Goal: Information Seeking & Learning: Compare options

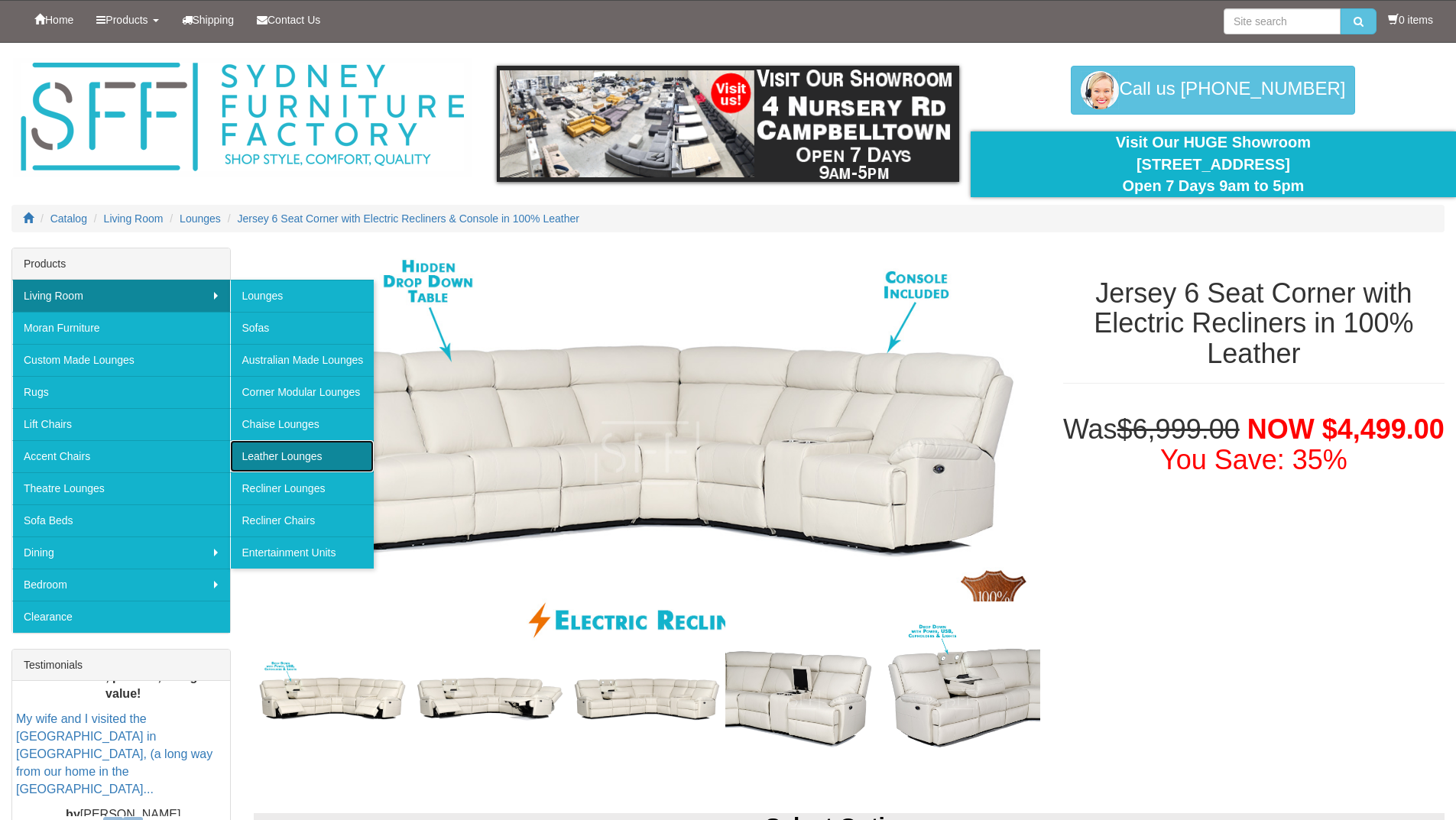
click at [277, 452] on link "Leather Lounges" at bounding box center [302, 456] width 144 height 32
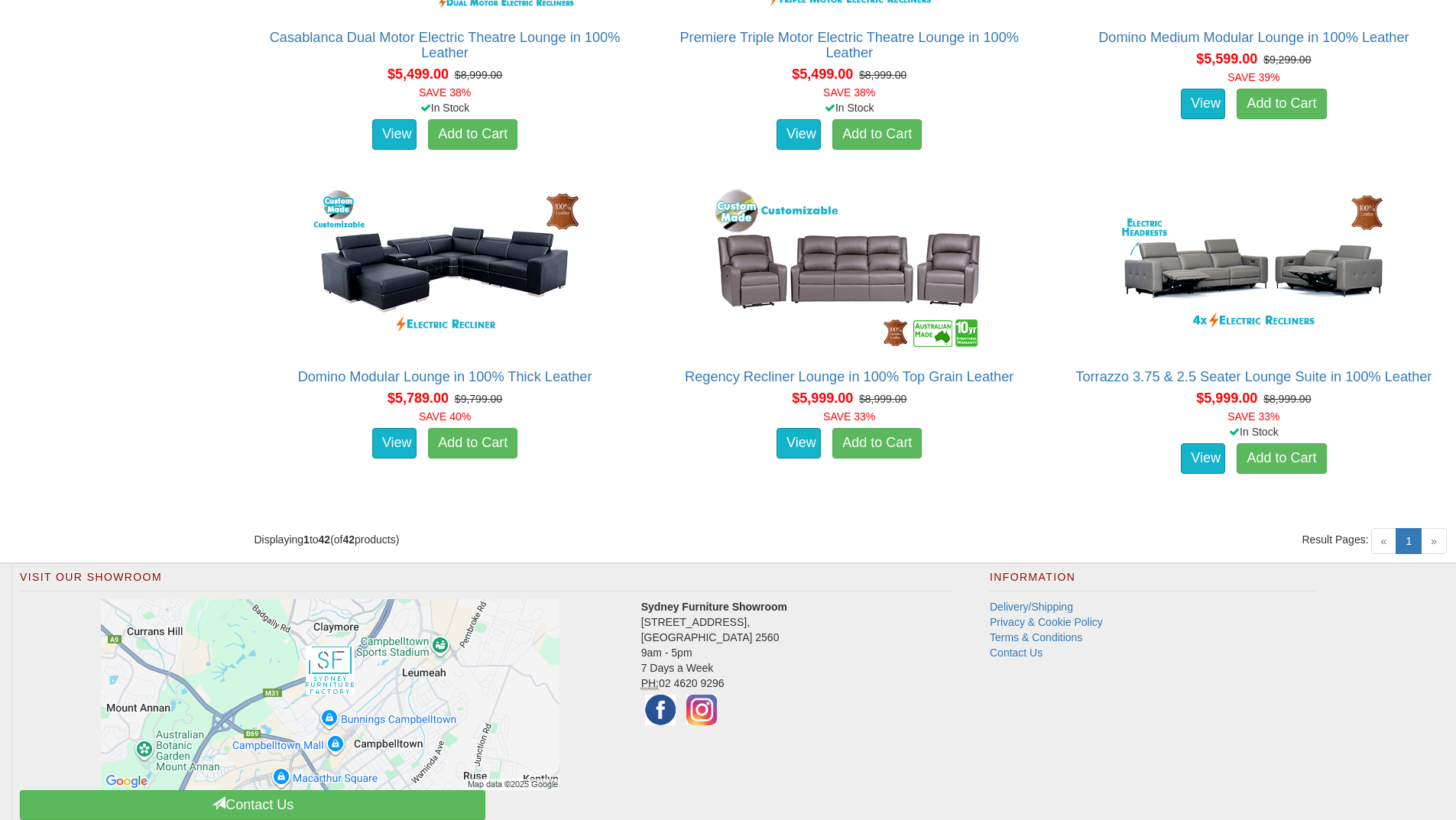
scroll to position [5233, 0]
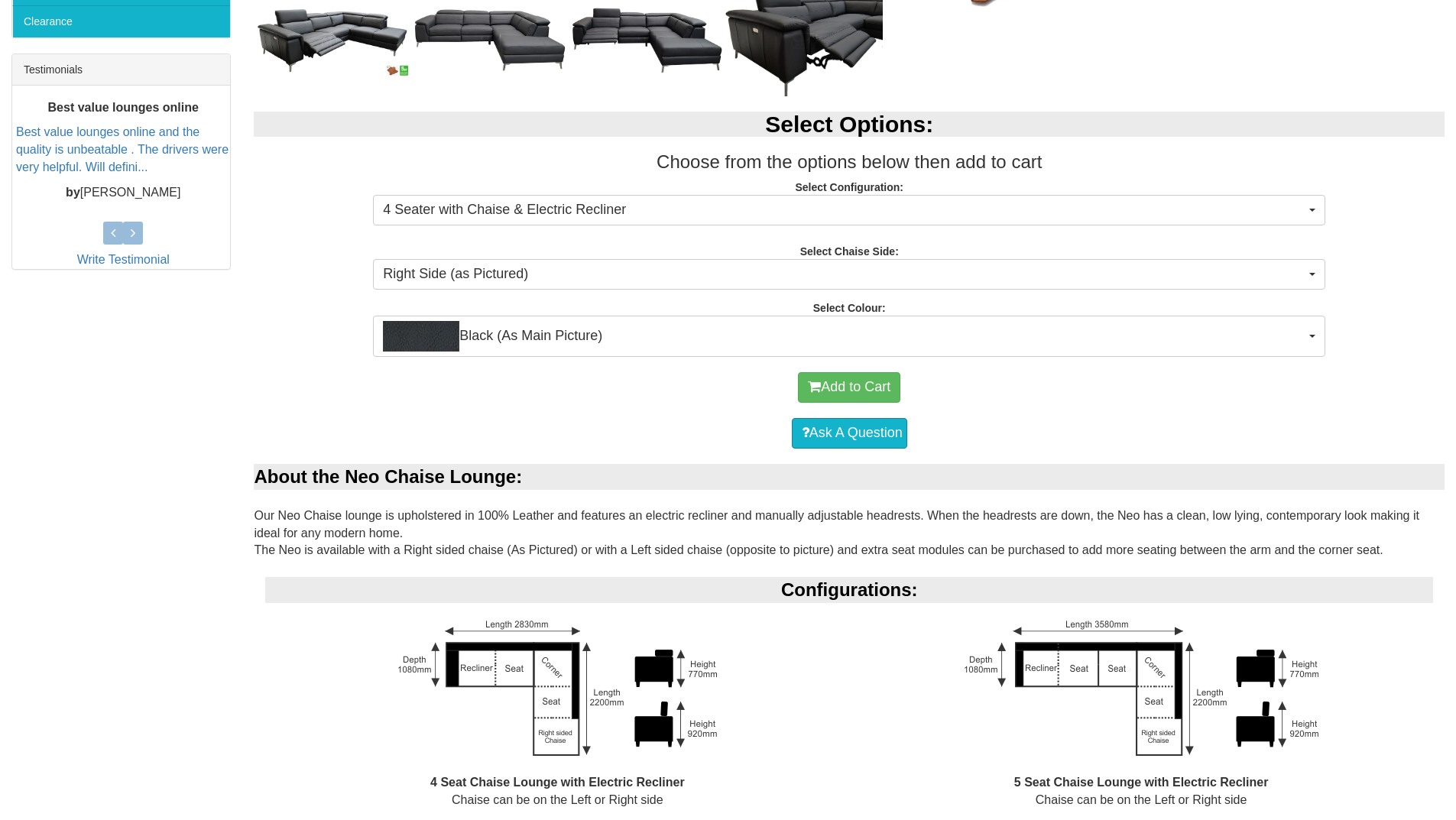
scroll to position [573, 0]
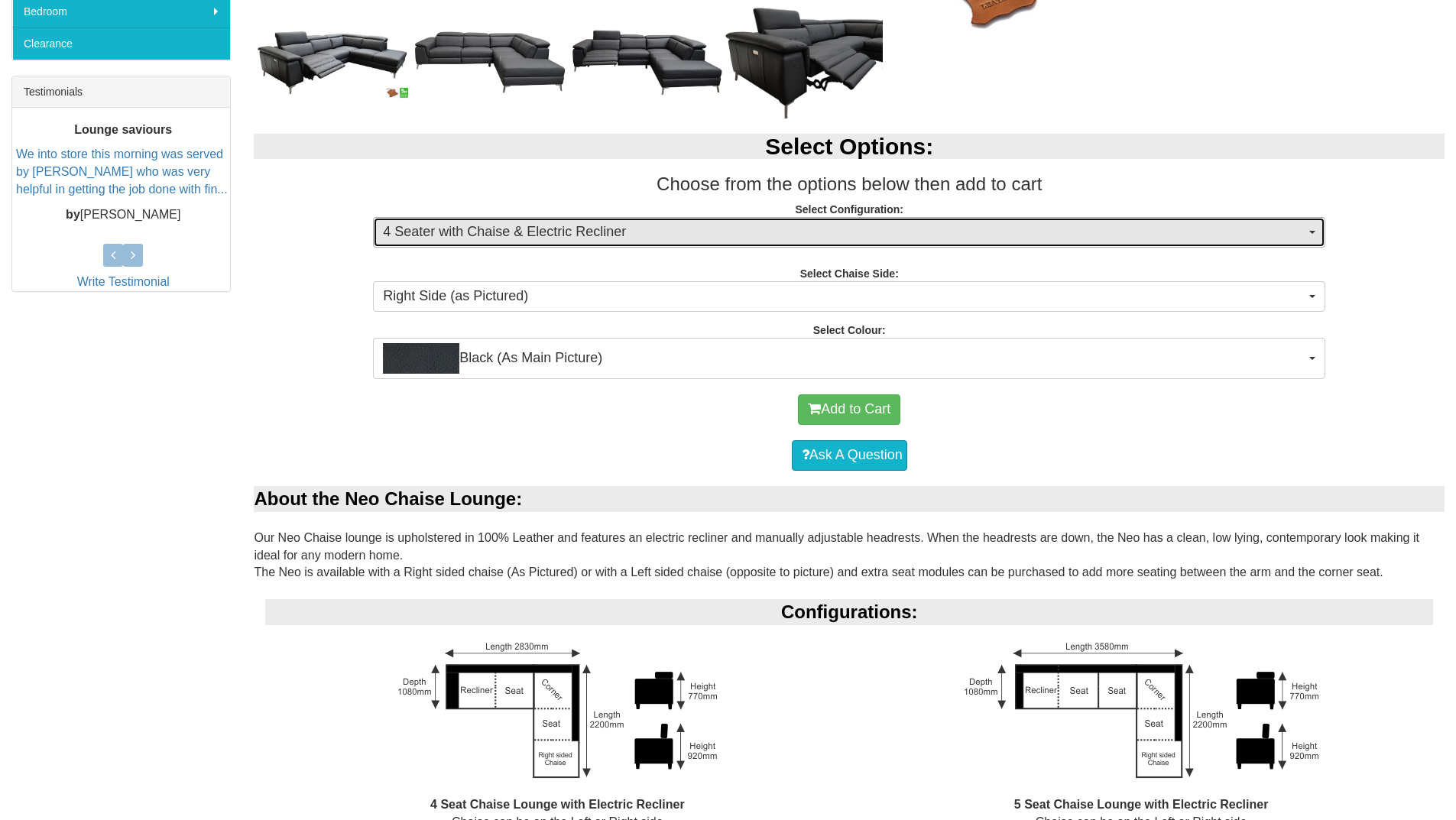
click at [973, 238] on span "4 Seater with Chaise & Electric Recliner" at bounding box center [844, 232] width 923 height 20
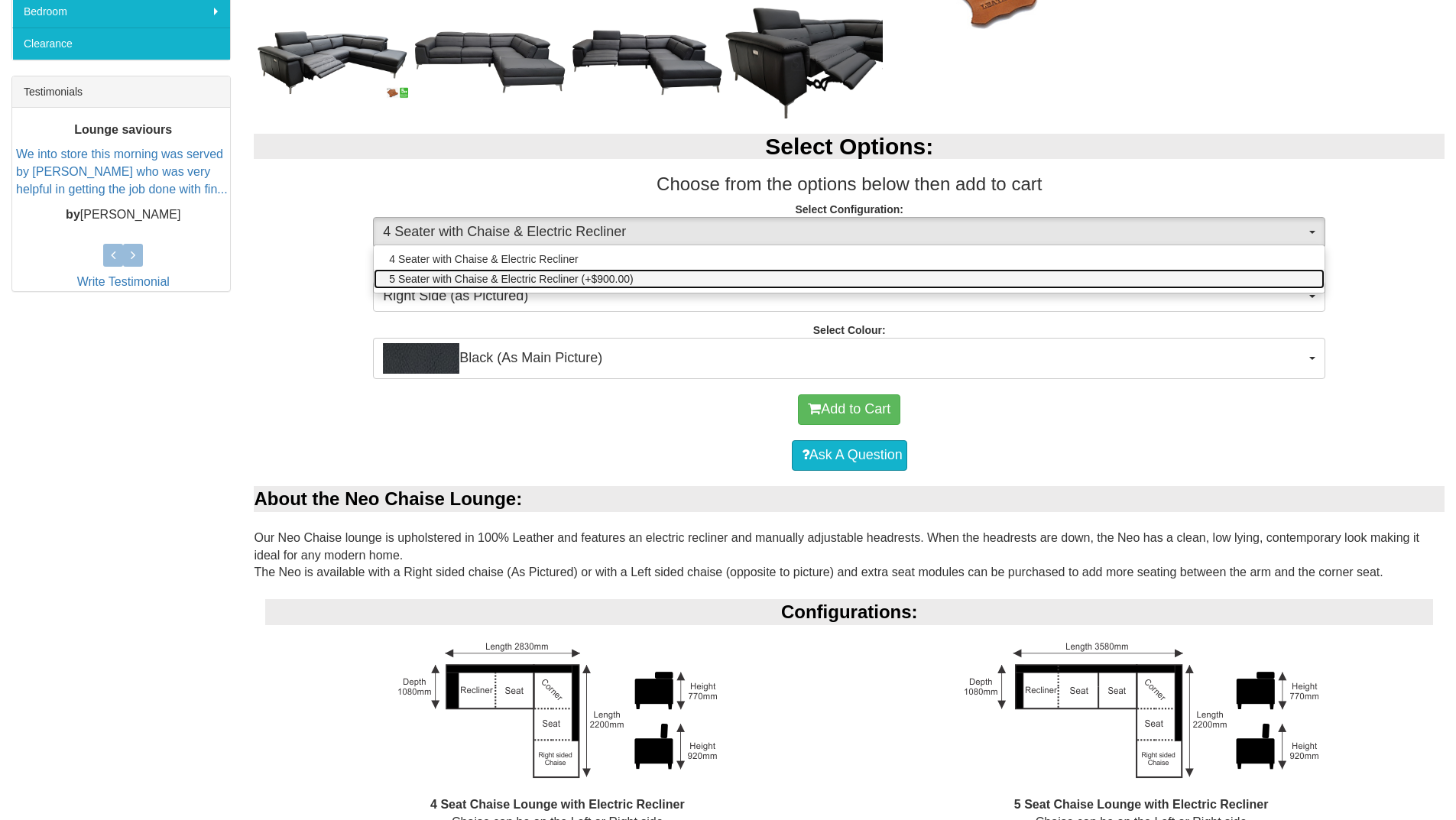
click at [639, 277] on link "5 Seater with Chaise & Electric Recliner (+$900.00)" at bounding box center [849, 279] width 951 height 20
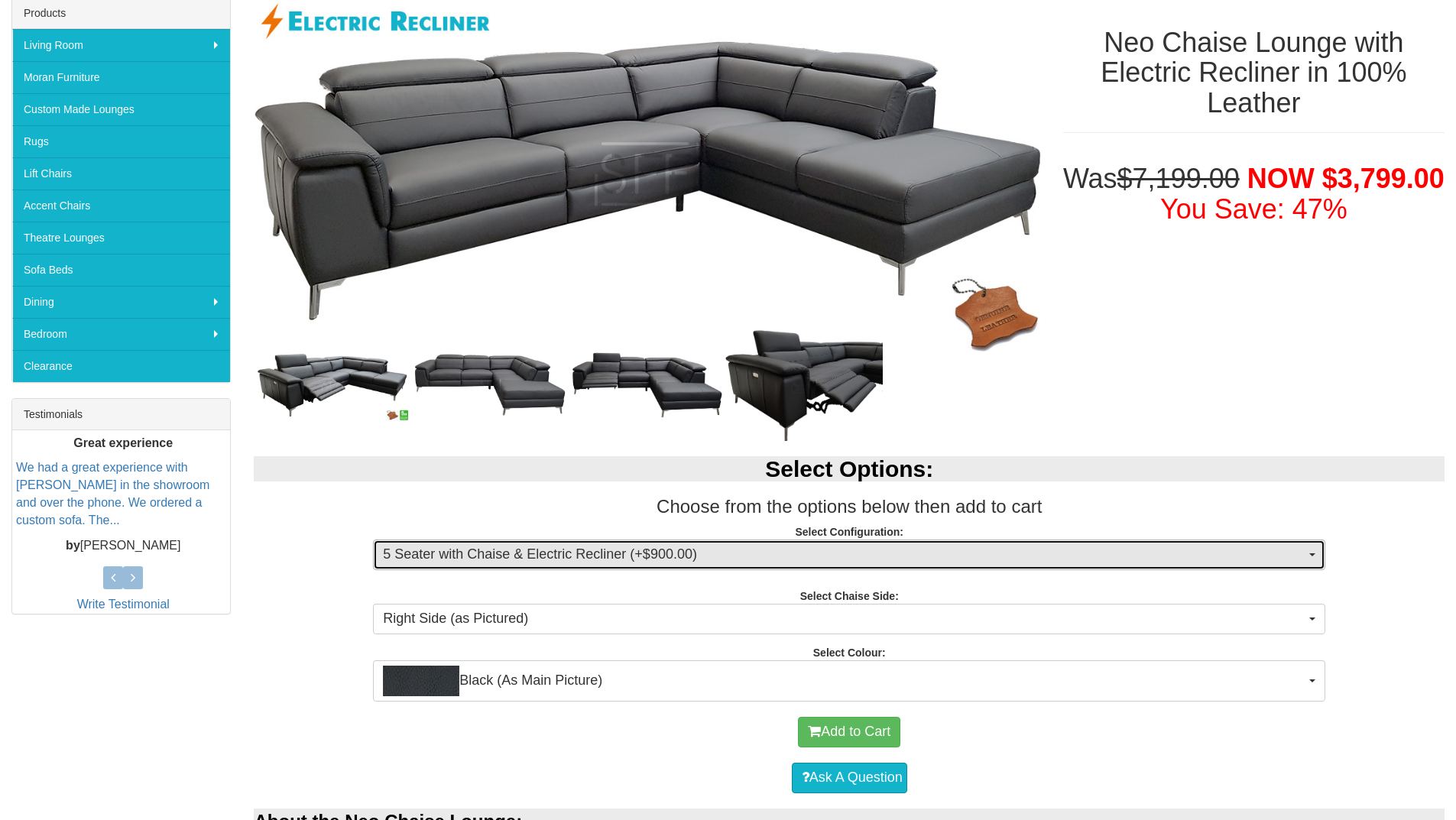
scroll to position [253, 0]
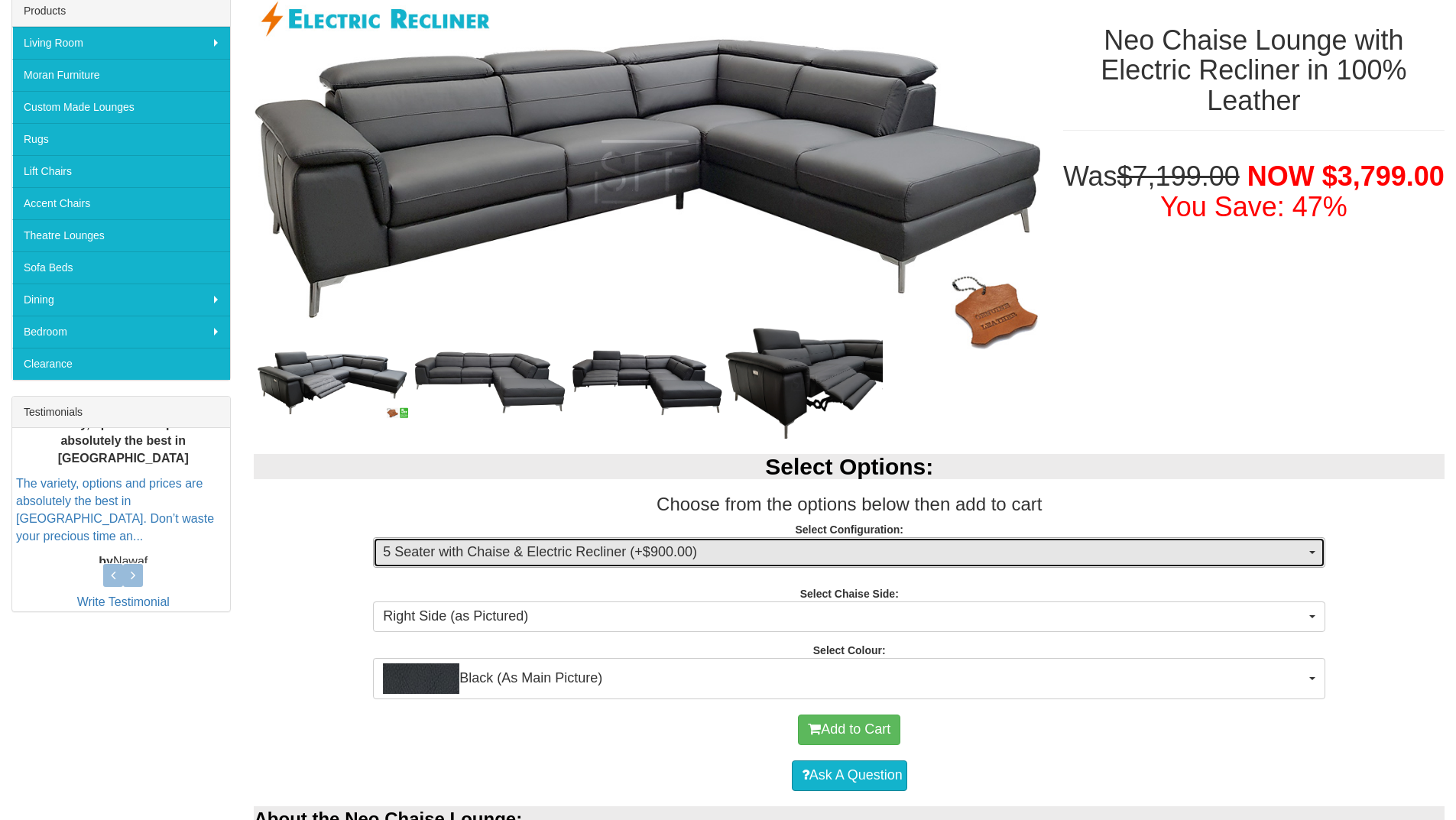
click at [695, 557] on span "5 Seater with Chaise & Electric Recliner (+$900.00)" at bounding box center [844, 553] width 923 height 20
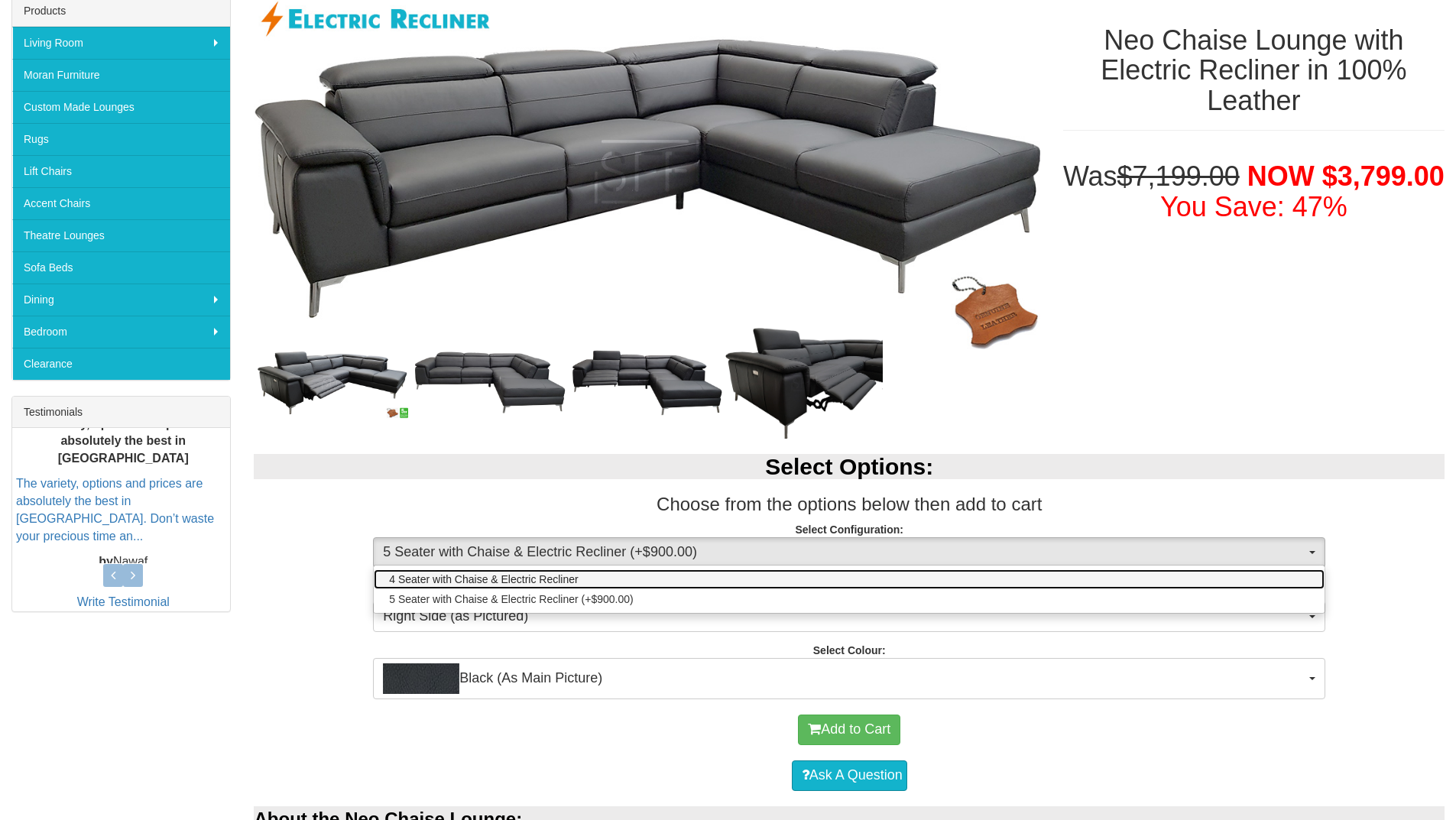
click at [557, 577] on span "4 Seater with Chaise & Electric Recliner" at bounding box center [483, 579] width 189 height 16
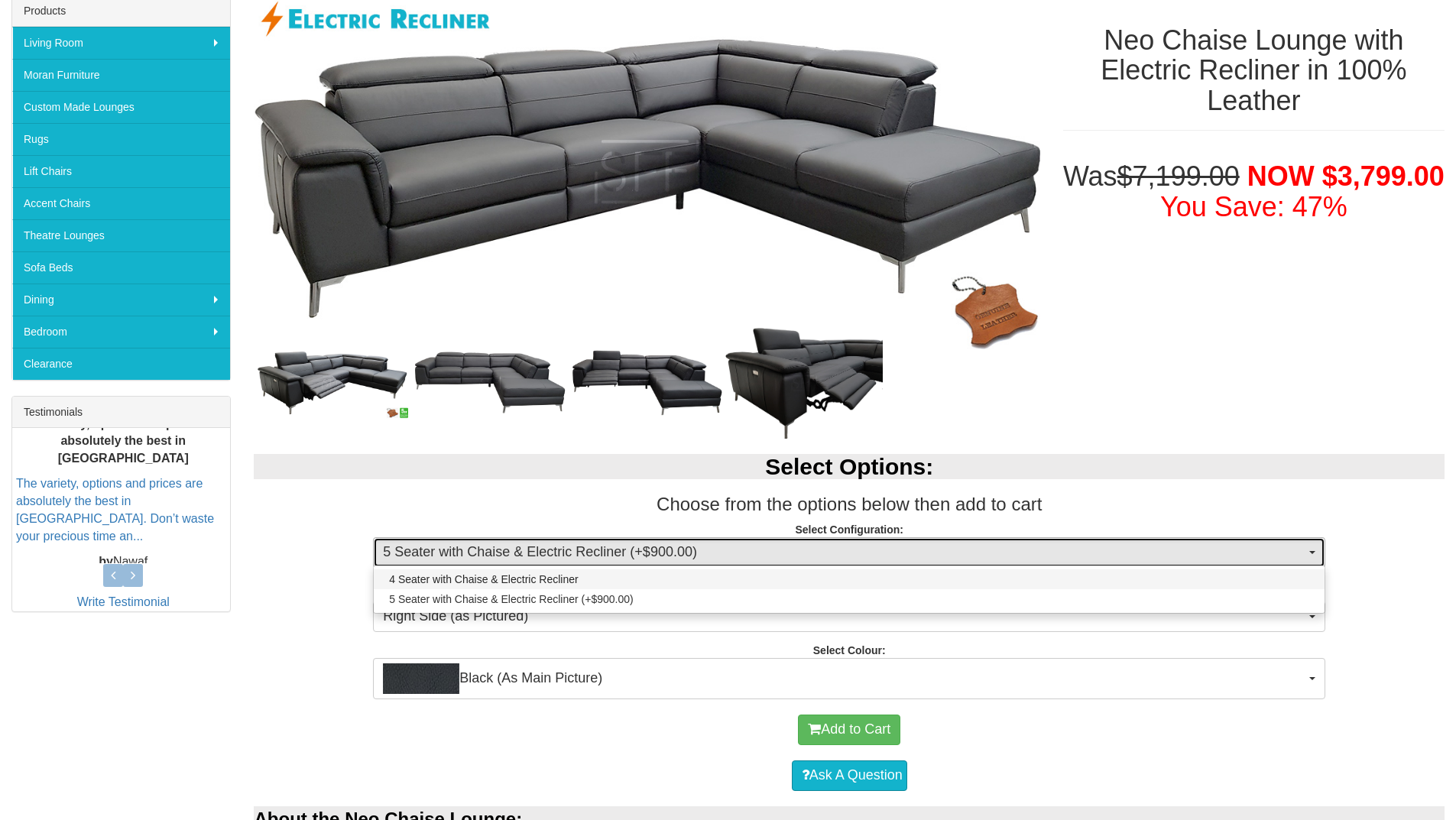
select select "1226"
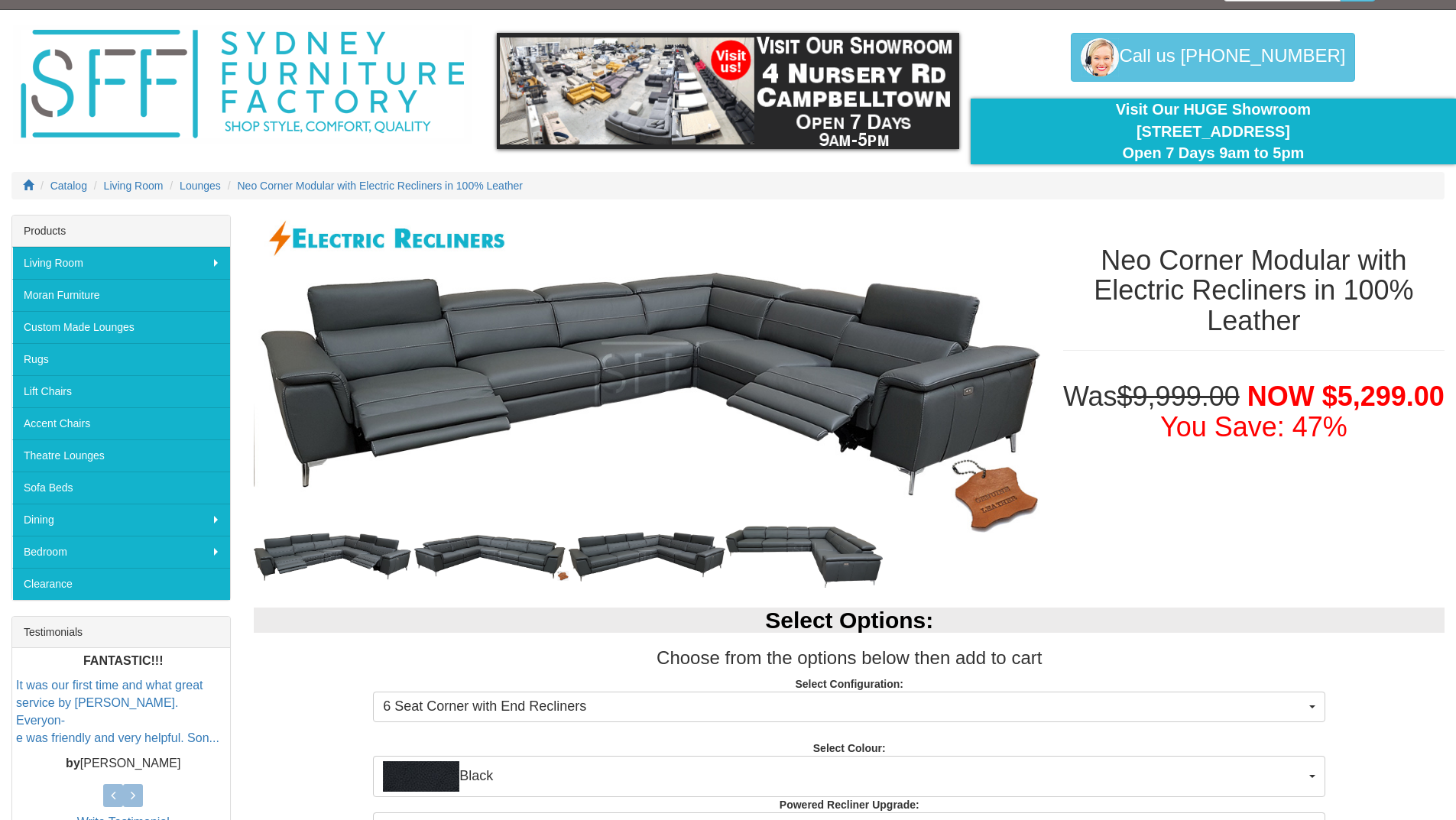
scroll to position [30, 0]
